Goal: Information Seeking & Learning: Learn about a topic

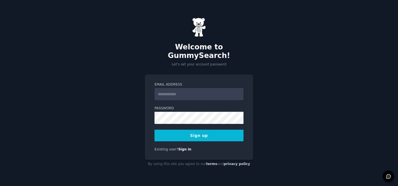
click at [175, 93] on input "Email Address" at bounding box center [198, 94] width 89 height 12
type input "**********"
click at [282, 69] on div "**********" at bounding box center [199, 93] width 398 height 186
click at [284, 83] on div "**********" at bounding box center [199, 93] width 398 height 186
click at [203, 138] on div "**********" at bounding box center [199, 117] width 108 height 85
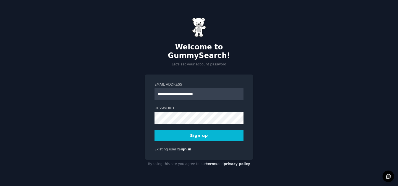
click at [201, 134] on button "Sign up" at bounding box center [198, 136] width 89 height 12
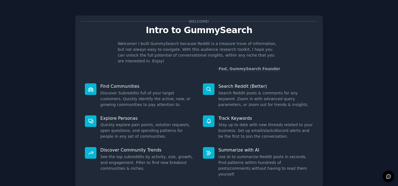
scroll to position [30, 0]
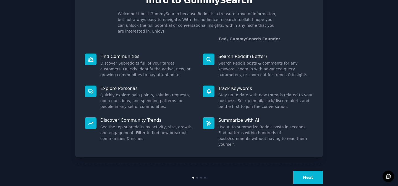
click at [311, 171] on button "Next" at bounding box center [308, 178] width 30 height 14
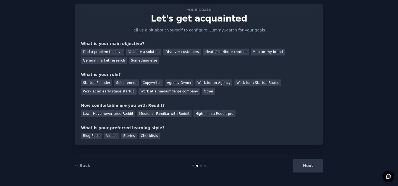
scroll to position [12, 0]
click at [311, 164] on div "Next" at bounding box center [281, 166] width 83 height 14
click at [310, 166] on div "Next" at bounding box center [281, 166] width 83 height 14
click at [181, 52] on div "Discover customers" at bounding box center [181, 52] width 37 height 7
click at [114, 62] on div "General market research" at bounding box center [104, 60] width 46 height 7
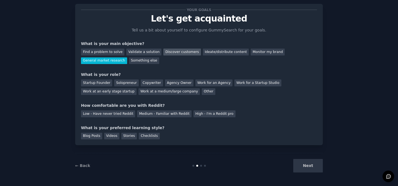
click at [182, 51] on div "Discover customers" at bounding box center [181, 52] width 37 height 7
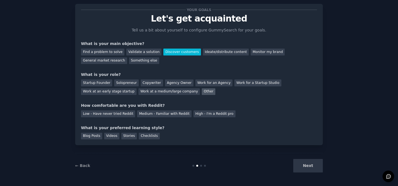
click at [202, 90] on div "Other" at bounding box center [209, 91] width 14 height 7
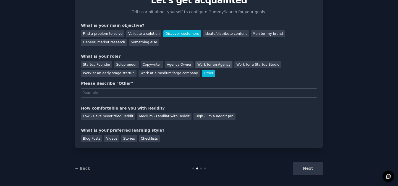
click at [205, 63] on div "Work for an Agency" at bounding box center [213, 64] width 37 height 7
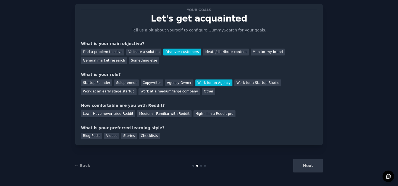
scroll to position [12, 0]
click at [159, 115] on div "Medium - Familiar with Reddit" at bounding box center [164, 114] width 54 height 7
click at [95, 135] on div "Blog Posts" at bounding box center [91, 136] width 21 height 7
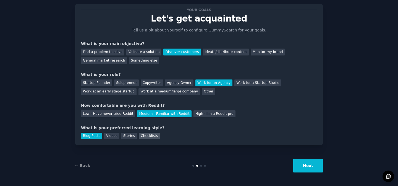
click at [139, 136] on div "Checklists" at bounding box center [149, 136] width 21 height 7
click at [128, 136] on div "Stories" at bounding box center [128, 136] width 15 height 7
click at [94, 136] on div "Blog Posts" at bounding box center [91, 136] width 21 height 7
click at [311, 165] on button "Next" at bounding box center [308, 166] width 30 height 14
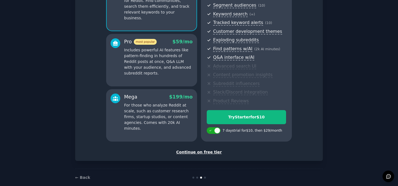
scroll to position [79, 0]
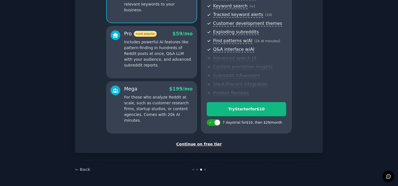
click at [213, 144] on div "Continue on free tier" at bounding box center [199, 144] width 236 height 6
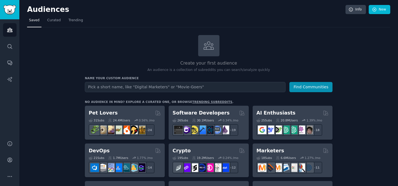
click at [128, 89] on input "text" at bounding box center [185, 87] width 201 height 10
click at [149, 89] on input "text" at bounding box center [185, 87] width 201 height 10
type input "college students"
click at [289, 82] on button "Find Communities" at bounding box center [310, 87] width 43 height 10
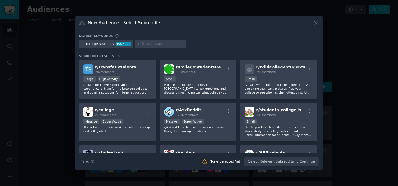
click at [154, 43] on input "text" at bounding box center [163, 44] width 42 height 5
type input "writing service"
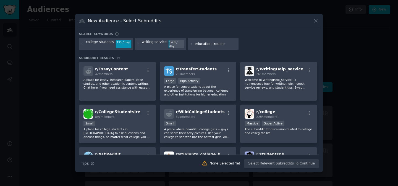
type input "education troubles"
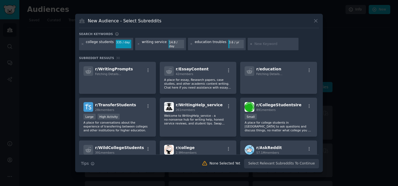
click at [216, 43] on div "education troubles" at bounding box center [211, 44] width 32 height 9
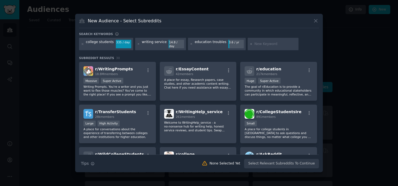
click at [214, 44] on div "education troubles" at bounding box center [211, 44] width 32 height 9
click at [213, 46] on div "education troubles" at bounding box center [211, 44] width 32 height 9
click at [211, 43] on div "education troubles" at bounding box center [211, 44] width 32 height 9
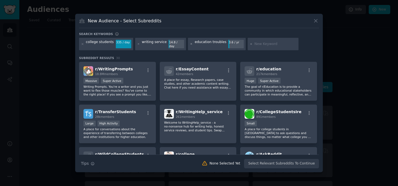
click at [190, 43] on icon at bounding box center [191, 44] width 3 height 3
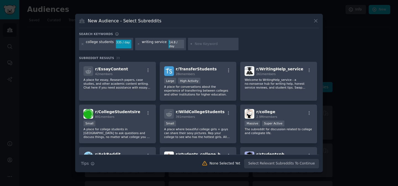
click at [197, 45] on input "text" at bounding box center [216, 44] width 42 height 5
click at [246, 48] on div "college students 335 / day writing service 14.8 / day education" at bounding box center [199, 45] width 240 height 15
click at [197, 37] on div "Search keywords" at bounding box center [199, 35] width 240 height 6
click at [255, 51] on div "Search keywords college students 335 / day writing service 14.8 / day education…" at bounding box center [199, 100] width 240 height 137
click at [169, 44] on div "14.8 / day" at bounding box center [176, 44] width 15 height 9
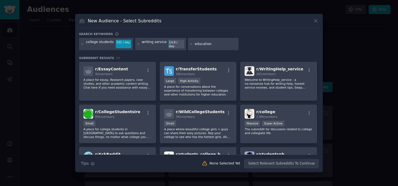
click at [200, 45] on input "education" at bounding box center [216, 44] width 42 height 5
click at [191, 27] on div "New Audience - Select Subreddits" at bounding box center [199, 23] width 240 height 10
click at [199, 43] on input "education" at bounding box center [216, 44] width 42 height 5
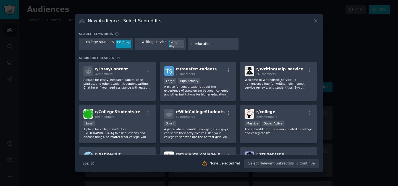
type input "e"
click at [323, 51] on div at bounding box center [199, 93] width 398 height 186
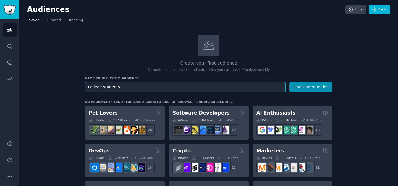
click at [125, 88] on input "college students" at bounding box center [185, 87] width 201 height 10
type input "w"
type input "writing help"
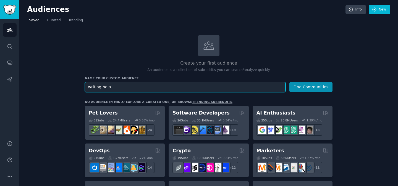
click at [289, 82] on button "Find Communities" at bounding box center [310, 87] width 43 height 10
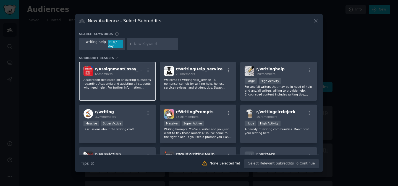
click at [122, 69] on span "r/ AssignmentEssay_Help" at bounding box center [121, 69] width 53 height 4
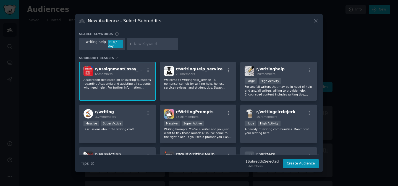
click at [145, 68] on button "button" at bounding box center [148, 70] width 7 height 5
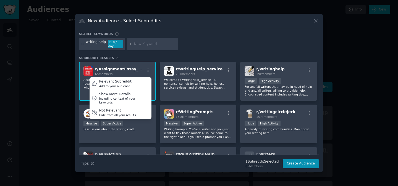
click at [99, 67] on span "r/ AssignmentEssay_Help" at bounding box center [121, 69] width 53 height 4
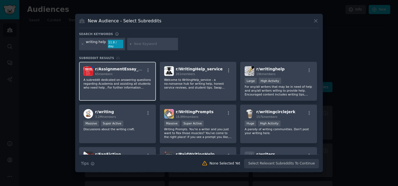
click at [89, 67] on img at bounding box center [88, 71] width 10 height 10
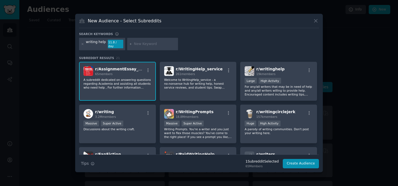
click at [139, 43] on input "text" at bounding box center [155, 44] width 42 height 5
type input "EssayShark"
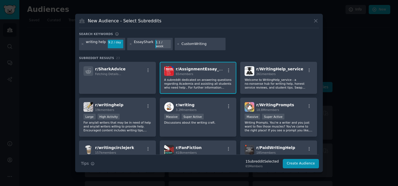
type input "CustomWritings"
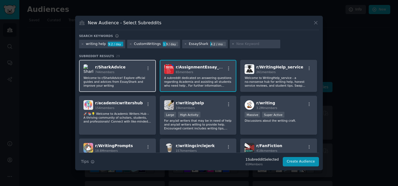
click at [114, 67] on span "r/ SharkAdvice" at bounding box center [110, 67] width 30 height 4
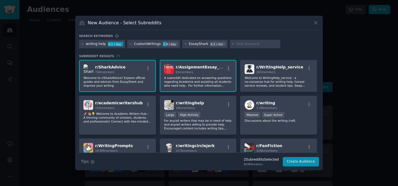
click at [114, 67] on span "r/ SharkAdvice" at bounding box center [110, 67] width 30 height 4
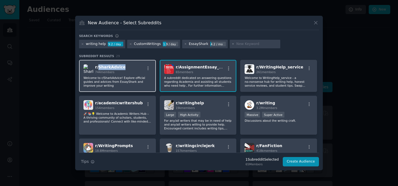
click at [114, 67] on span "r/ SharkAdvice" at bounding box center [110, 67] width 30 height 4
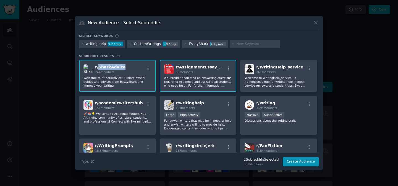
click at [114, 67] on span "r/ SharkAdvice" at bounding box center [110, 67] width 30 height 4
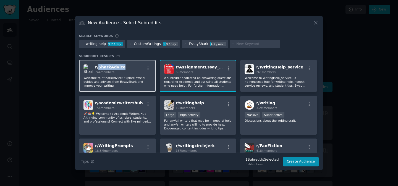
click at [114, 67] on span "r/ SharkAdvice" at bounding box center [110, 67] width 30 height 4
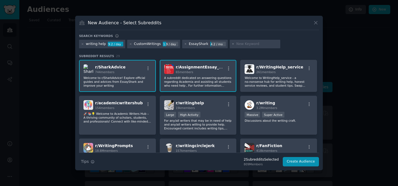
click at [194, 67] on span "r/ AssignmentEssay_Help" at bounding box center [202, 67] width 53 height 4
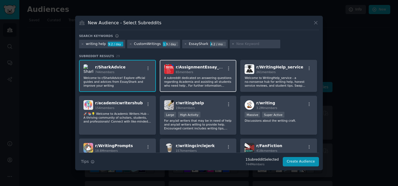
click at [202, 79] on p "A subreddit dedicated on answering questions regarding Academia and assisting a…" at bounding box center [198, 82] width 68 height 12
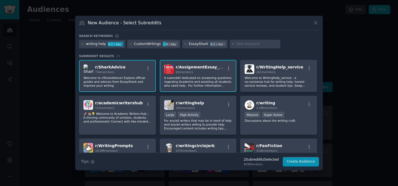
click at [184, 67] on span "r/ AssignmentEssay_Help" at bounding box center [202, 67] width 53 height 4
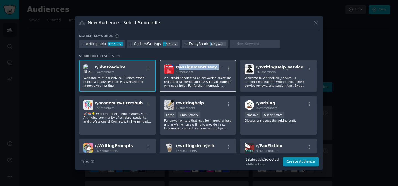
click at [184, 67] on span "r/ AssignmentEssay_Help" at bounding box center [202, 67] width 53 height 4
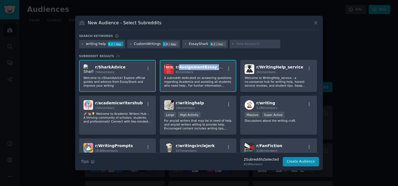
copy span "AssignmentEssay_Help"
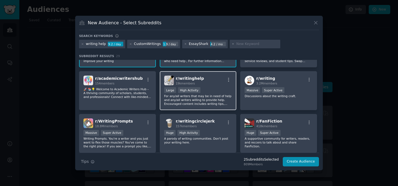
scroll to position [27, 0]
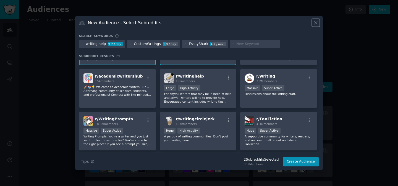
click at [317, 22] on icon at bounding box center [316, 23] width 6 height 6
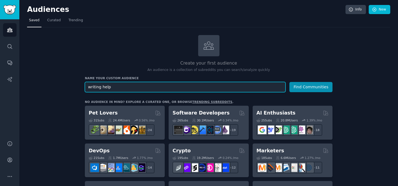
click at [113, 85] on input "writing help" at bounding box center [185, 87] width 201 height 10
type input "students"
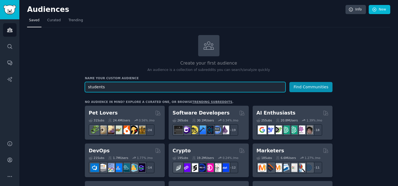
click at [289, 82] on button "Find Communities" at bounding box center [310, 87] width 43 height 10
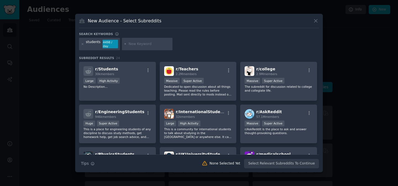
click at [82, 45] on div at bounding box center [82, 44] width 3 height 9
click at [84, 45] on icon at bounding box center [82, 44] width 3 height 3
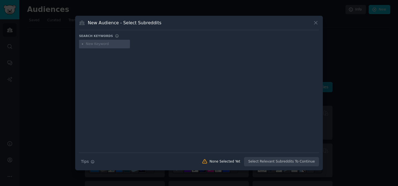
click at [104, 44] on input "text" at bounding box center [107, 44] width 42 height 5
type input "essay writing"
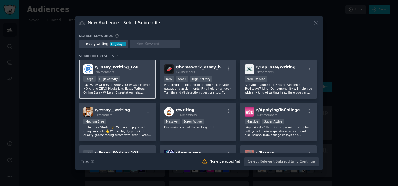
click at [109, 67] on span "r/ Essay_Writing_Lounge" at bounding box center [121, 67] width 52 height 4
copy span "Essay_Writing_Lounge"
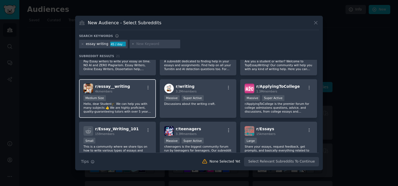
scroll to position [25, 0]
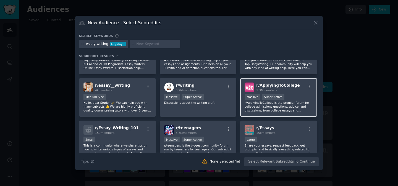
click at [275, 86] on span "r/ ApplyingToCollege" at bounding box center [277, 85] width 43 height 4
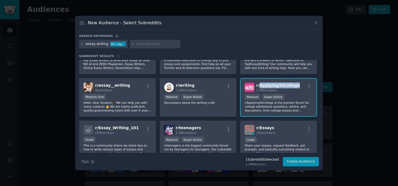
click at [275, 86] on span "r/ ApplyingToCollege" at bounding box center [277, 85] width 43 height 4
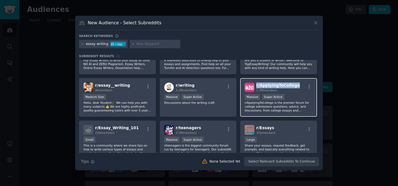
click at [275, 86] on span "r/ ApplyingToCollege" at bounding box center [277, 85] width 43 height 4
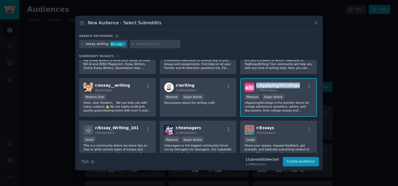
click at [275, 86] on span "r/ ApplyingToCollege" at bounding box center [277, 85] width 43 height 4
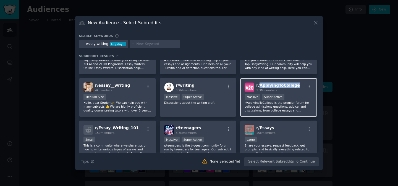
click at [275, 86] on span "r/ ApplyingToCollege" at bounding box center [277, 85] width 43 height 4
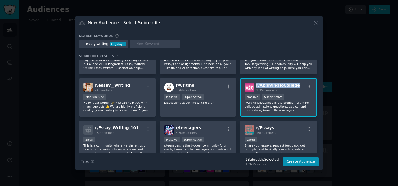
click at [275, 86] on span "r/ ApplyingToCollege" at bounding box center [277, 85] width 43 height 4
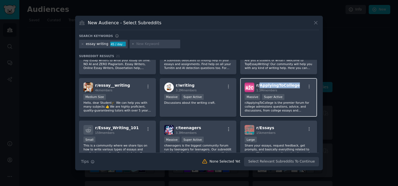
click at [275, 86] on span "r/ ApplyingToCollege" at bounding box center [277, 85] width 43 height 4
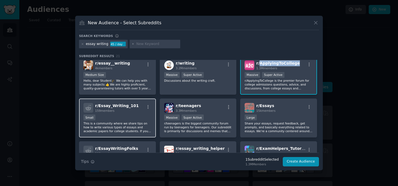
scroll to position [50, 0]
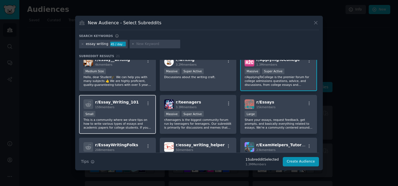
click at [116, 101] on span "r/ Essay_Writing_101" at bounding box center [117, 102] width 44 height 4
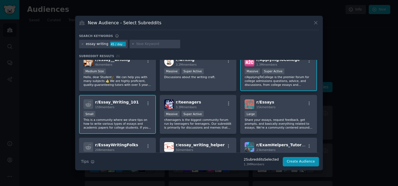
click at [109, 101] on span "r/ Essay_Writing_101" at bounding box center [117, 102] width 44 height 4
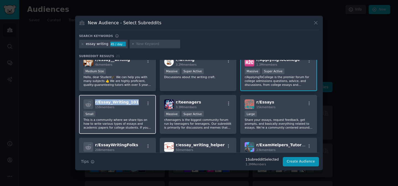
click at [109, 101] on span "r/ Essay_Writing_101" at bounding box center [117, 102] width 44 height 4
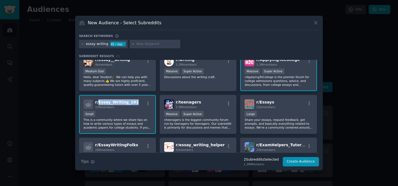
click at [109, 101] on span "r/ Essay_Writing_101" at bounding box center [117, 102] width 44 height 4
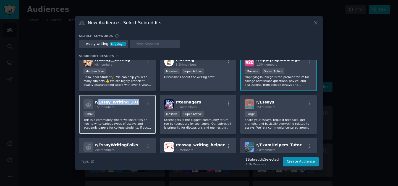
click at [110, 100] on span "r/ Essay_Writing_101" at bounding box center [117, 102] width 44 height 4
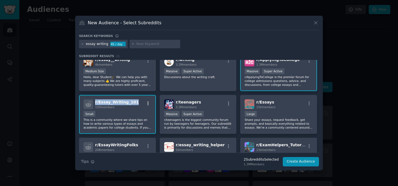
click at [146, 103] on icon "button" at bounding box center [148, 103] width 5 height 5
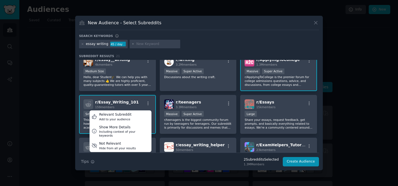
click at [157, 94] on div "r/ Essay_Writing_Lounge 20k members >= 80th percentile for submissions / day La…" at bounding box center [199, 93] width 240 height 167
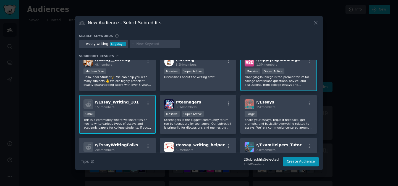
click at [118, 101] on span "r/ Essay_Writing_101" at bounding box center [117, 102] width 44 height 4
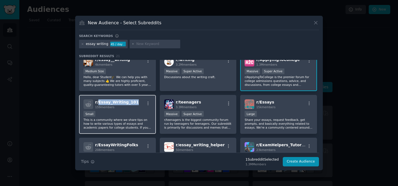
click at [118, 101] on span "r/ Essay_Writing_101" at bounding box center [117, 102] width 44 height 4
copy span "r/ Essay_Writing_101"
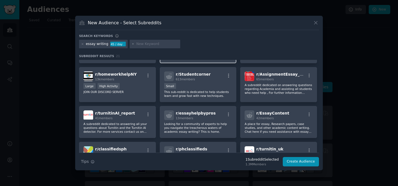
scroll to position [0, 0]
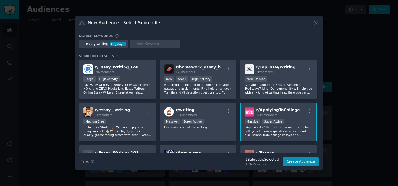
click at [82, 45] on icon at bounding box center [82, 43] width 1 height 1
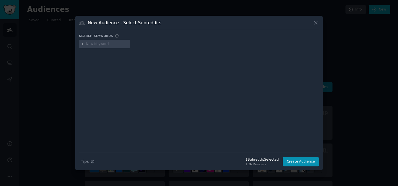
click at [93, 44] on input "text" at bounding box center [107, 44] width 42 height 5
type input "essayshark"
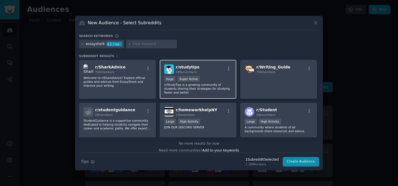
click at [190, 67] on span "r/ studytips" at bounding box center [188, 67] width 24 height 4
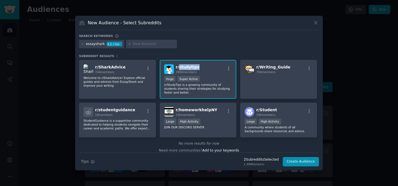
click at [190, 67] on span "r/ studytips" at bounding box center [188, 67] width 24 height 4
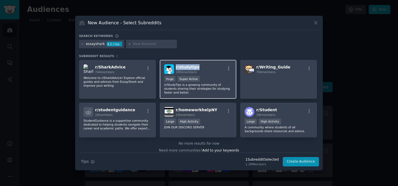
click at [190, 67] on span "r/ studytips" at bounding box center [188, 67] width 24 height 4
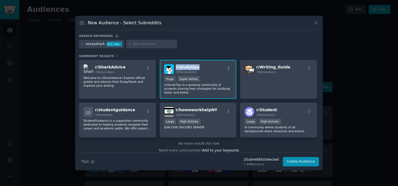
copy span "r/ studytips"
click at [45, 10] on div at bounding box center [199, 93] width 398 height 186
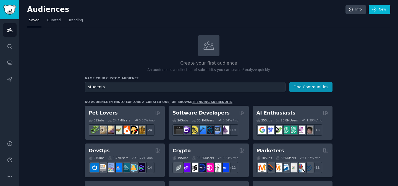
click at [43, 9] on h2 "Audiences" at bounding box center [186, 9] width 318 height 9
click at [9, 11] on img "Sidebar" at bounding box center [9, 10] width 13 height 10
